Goal: Information Seeking & Learning: Compare options

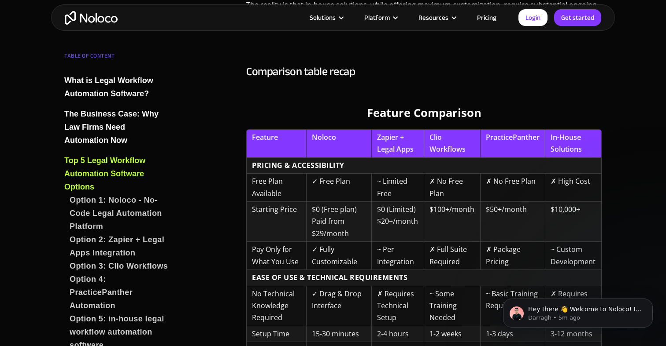
scroll to position [3193, 0]
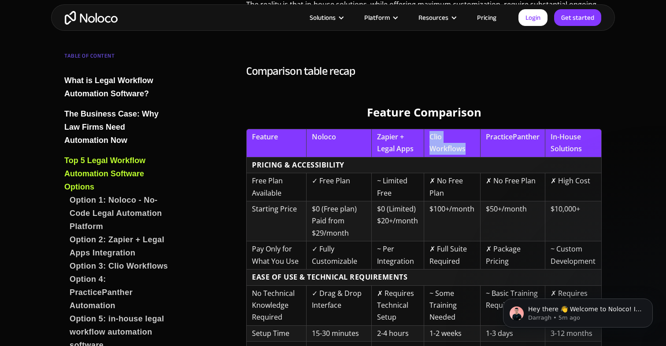
drag, startPoint x: 468, startPoint y: 128, endPoint x: 429, endPoint y: 118, distance: 40.6
click at [429, 129] on th "Clio Workflows" at bounding box center [452, 143] width 56 height 29
copy th "Clio Workflows"
drag, startPoint x: 582, startPoint y: 127, endPoint x: 547, endPoint y: 105, distance: 41.5
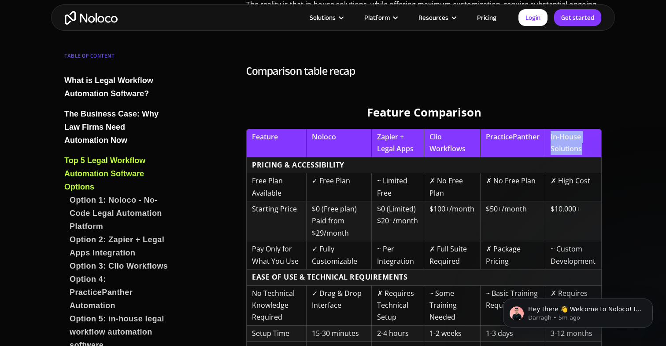
copy th "In-House Solutions"
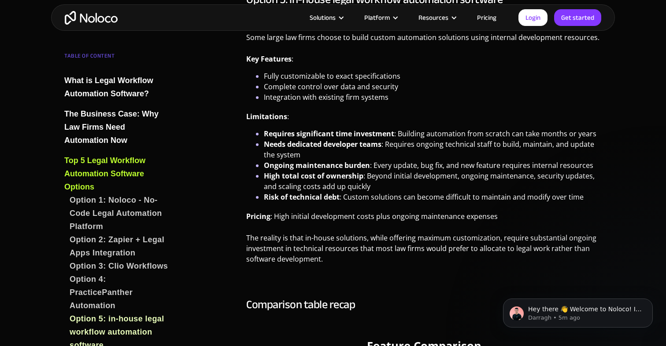
scroll to position [3039, 0]
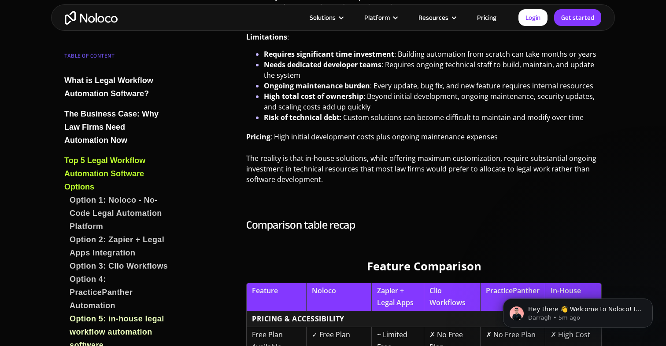
click at [516, 283] on th "PracticePanther" at bounding box center [512, 297] width 65 height 29
copy tr "PracticePanther"
